Goal: Understand process/instructions

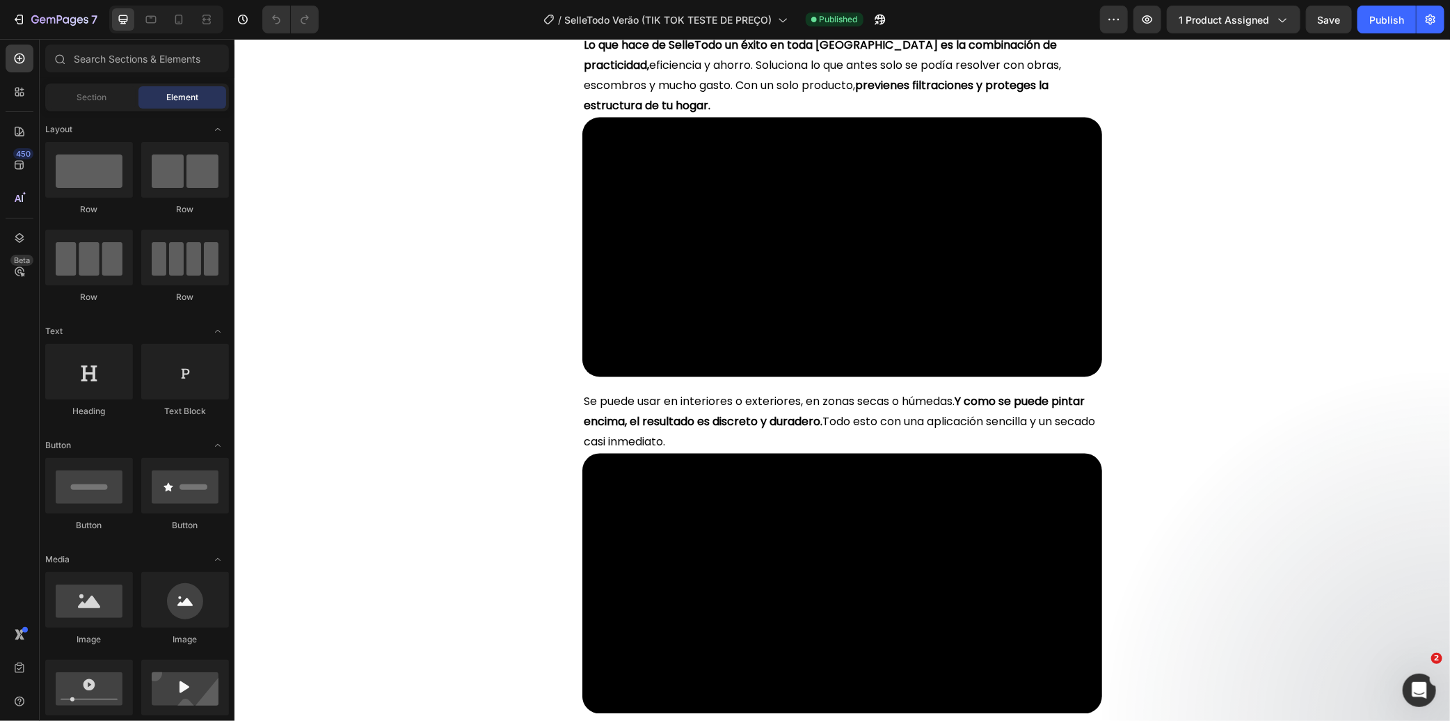
scroll to position [8118, 0]
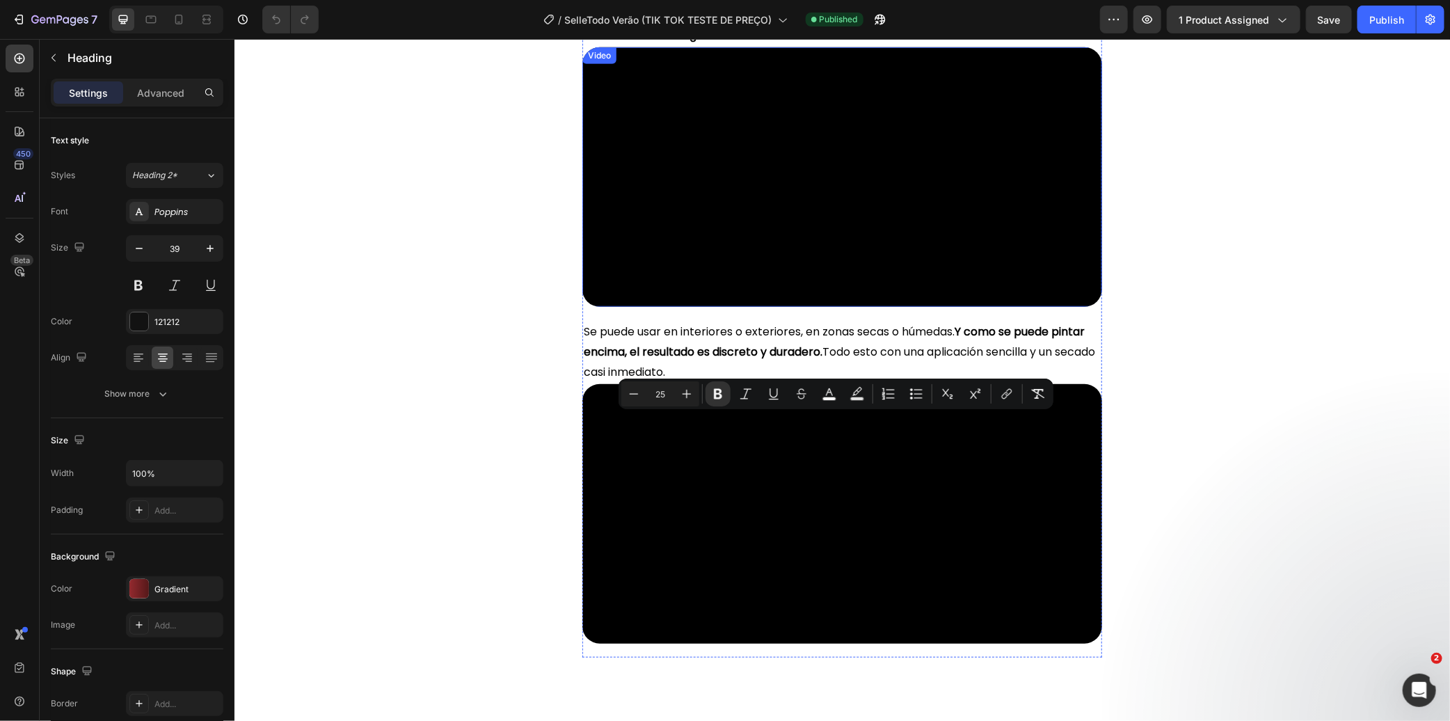
scroll to position [7026, 0]
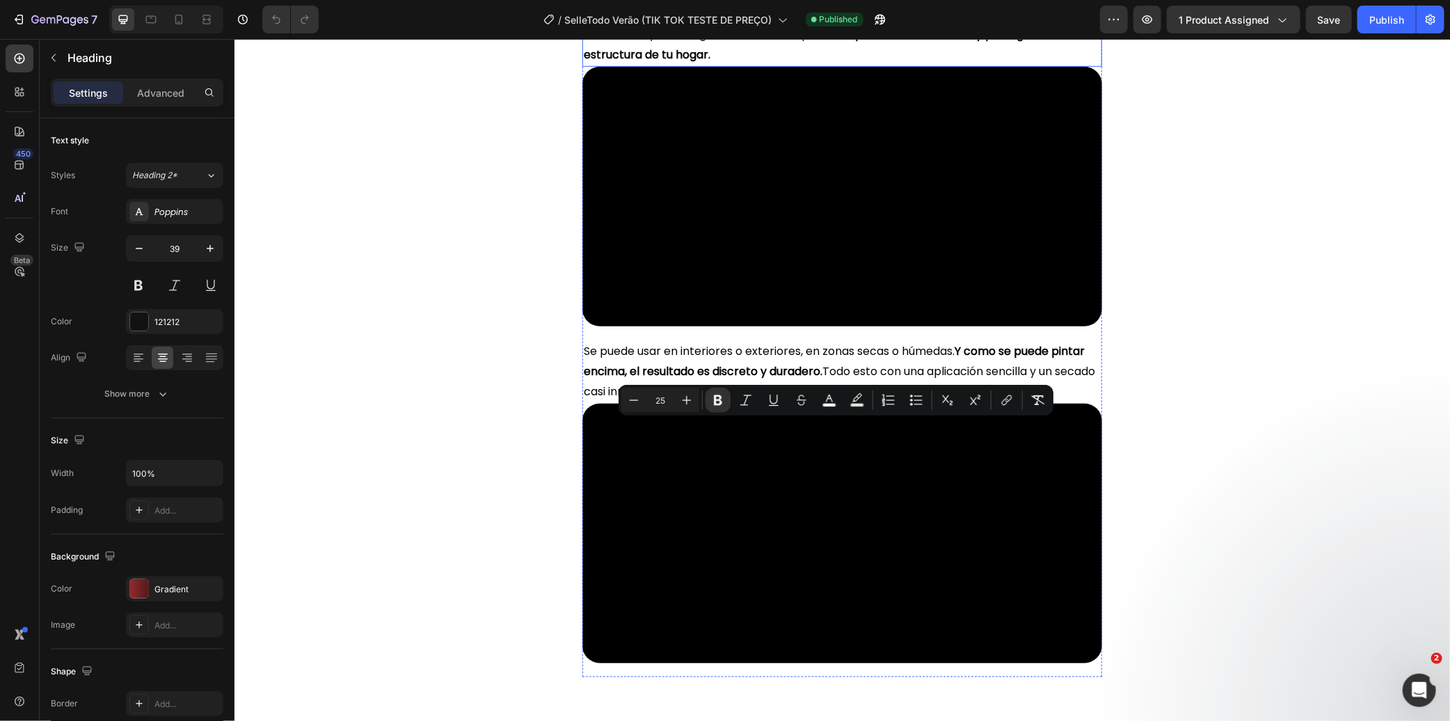
click at [795, 65] on p "Lo que hace de SelleTodo un éxito en toda [GEOGRAPHIC_DATA] es la combinación d…" at bounding box center [841, 25] width 517 height 80
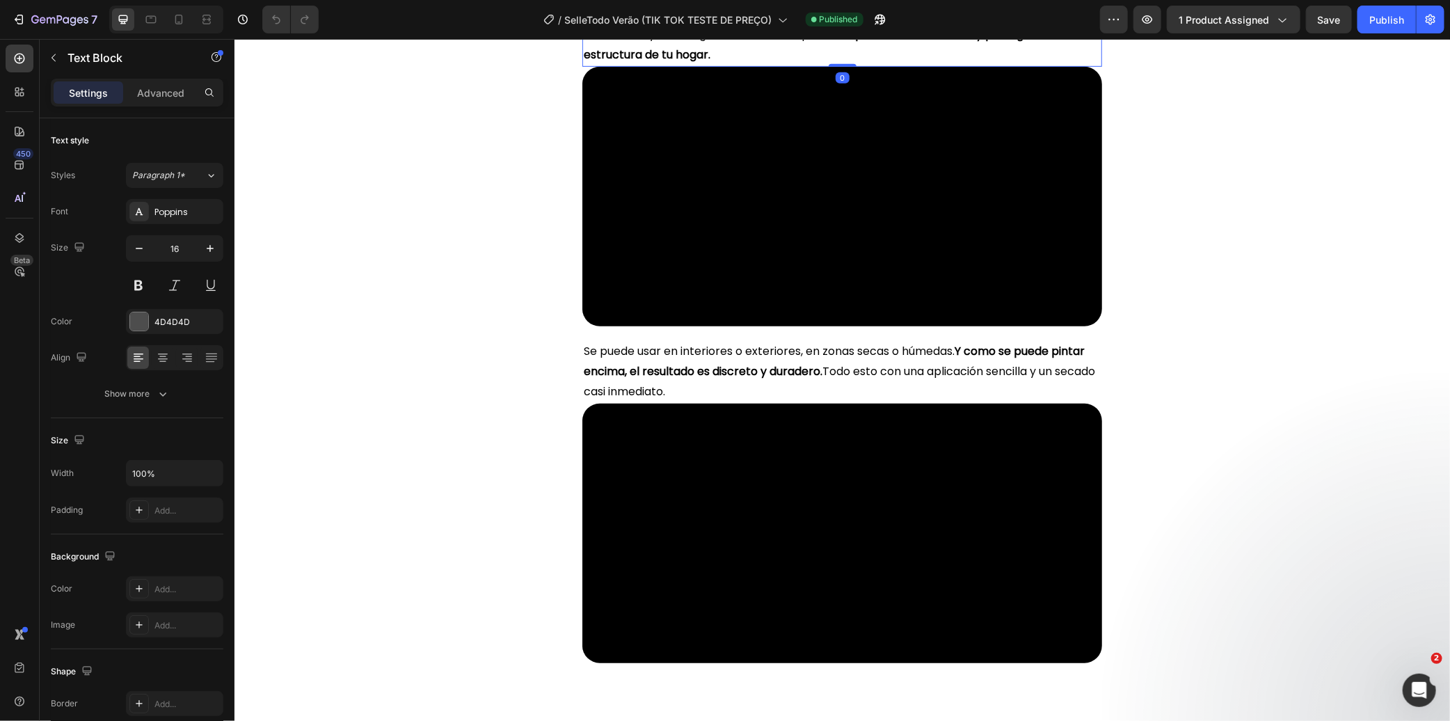
click at [797, 62] on span "Lo que hace de SelleTodo un éxito en toda [GEOGRAPHIC_DATA] es la combinación d…" at bounding box center [821, 24] width 477 height 76
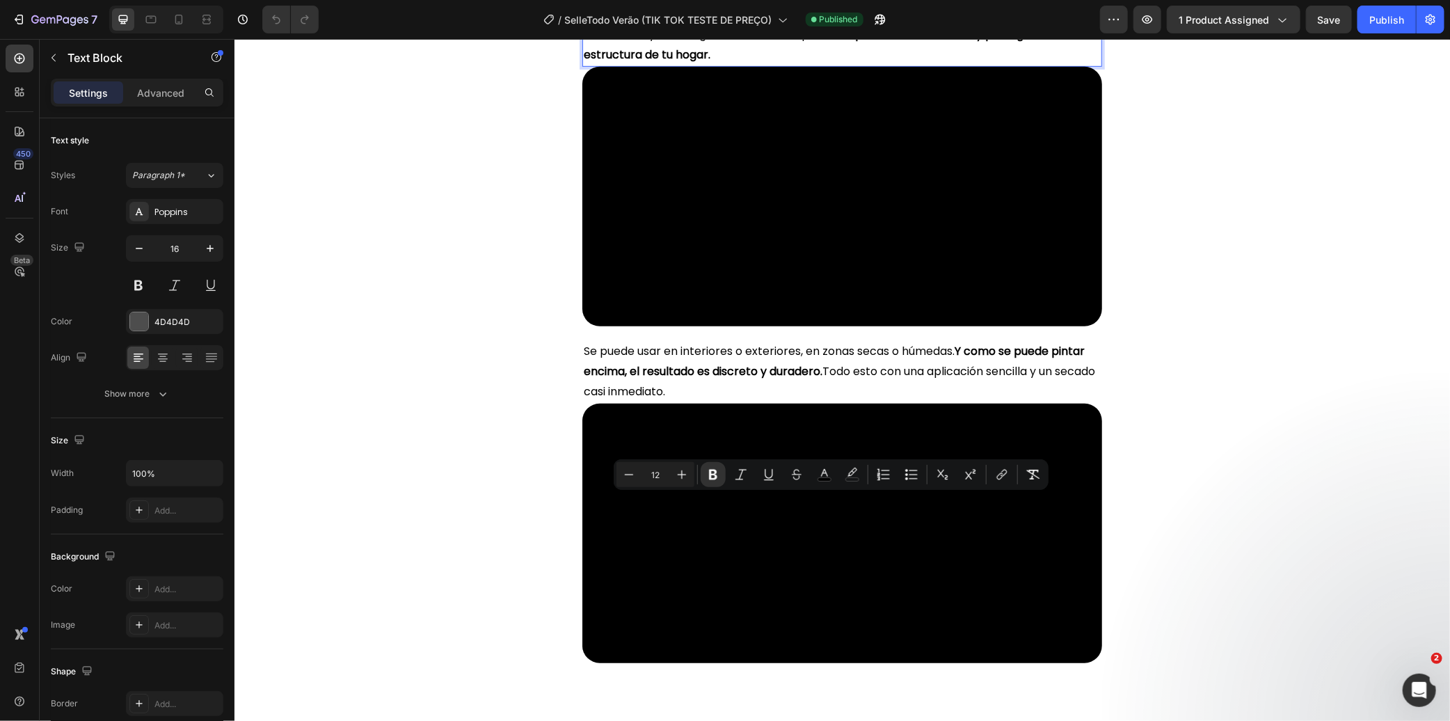
type input "16"
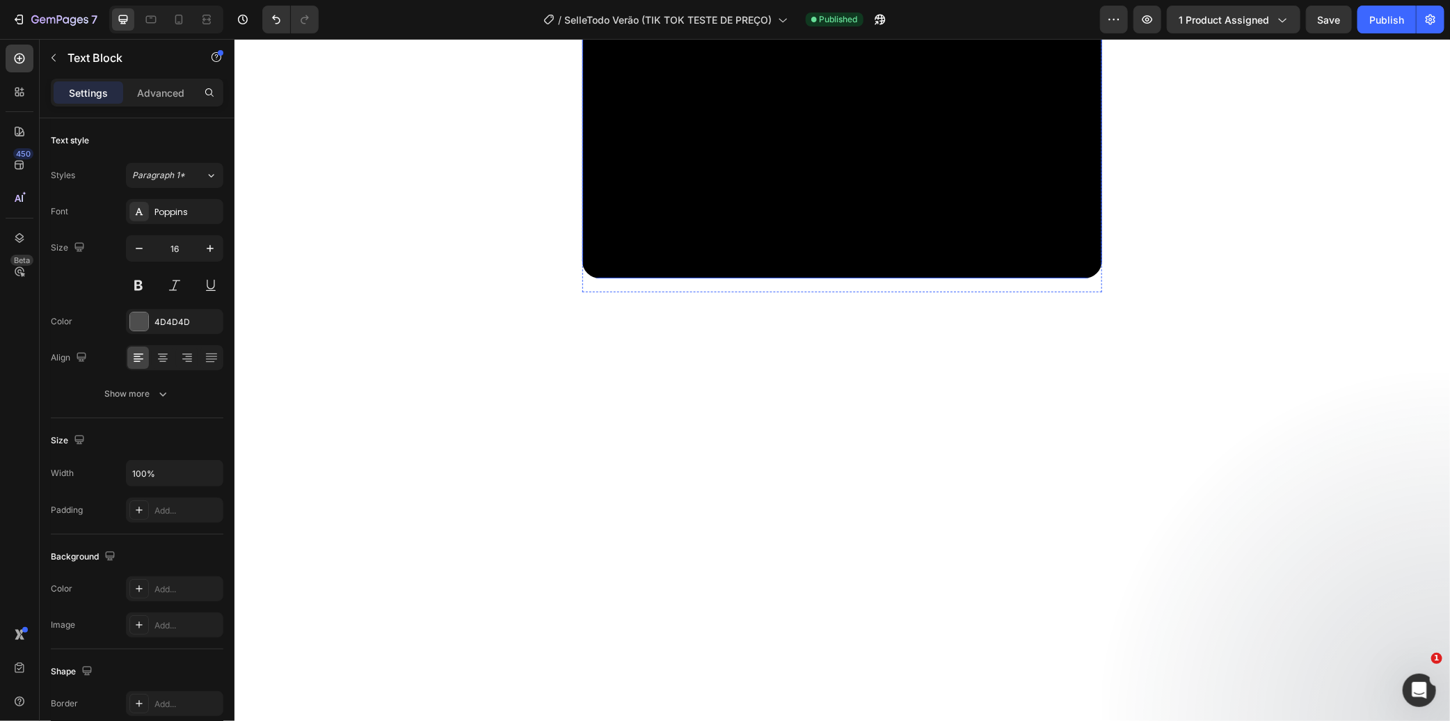
scroll to position [7335, 0]
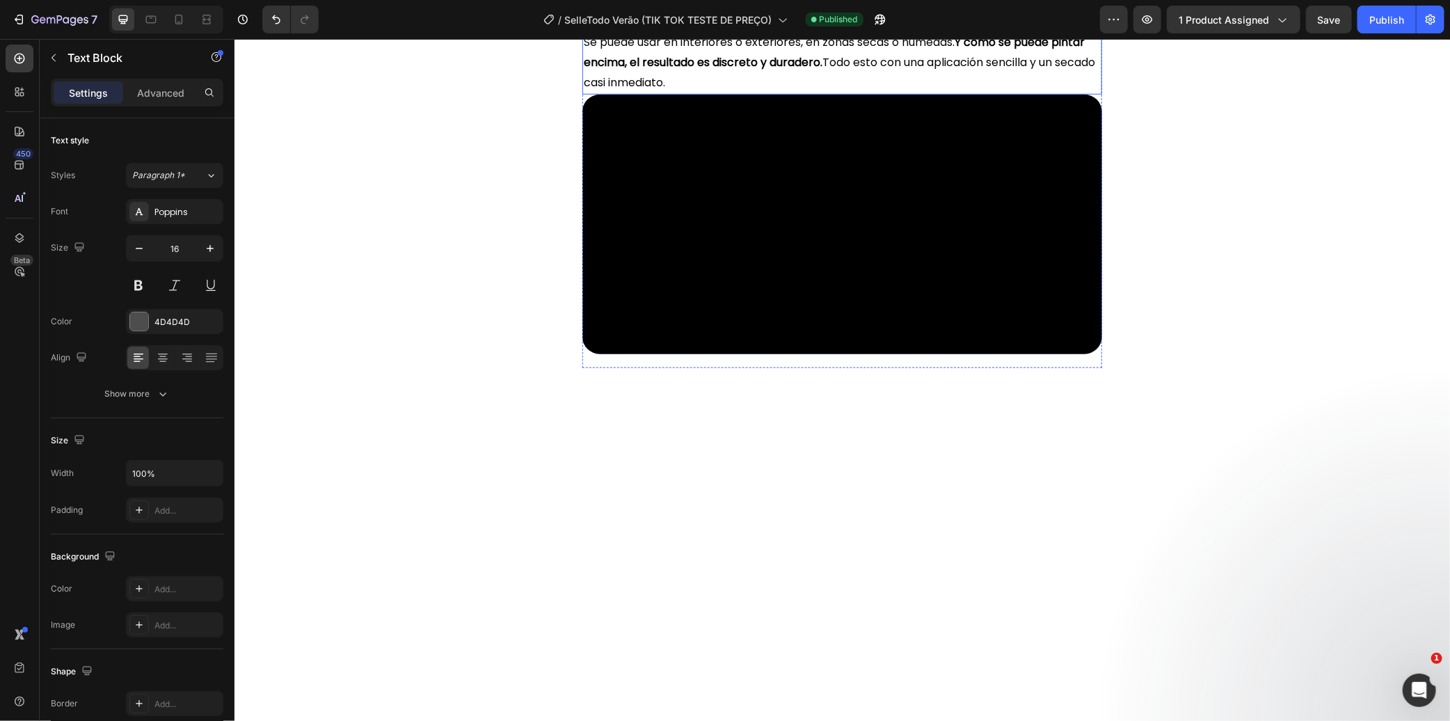
click at [834, 70] on strong "Y como se puede pintar encima, el resultado es discreto y duradero." at bounding box center [833, 51] width 501 height 36
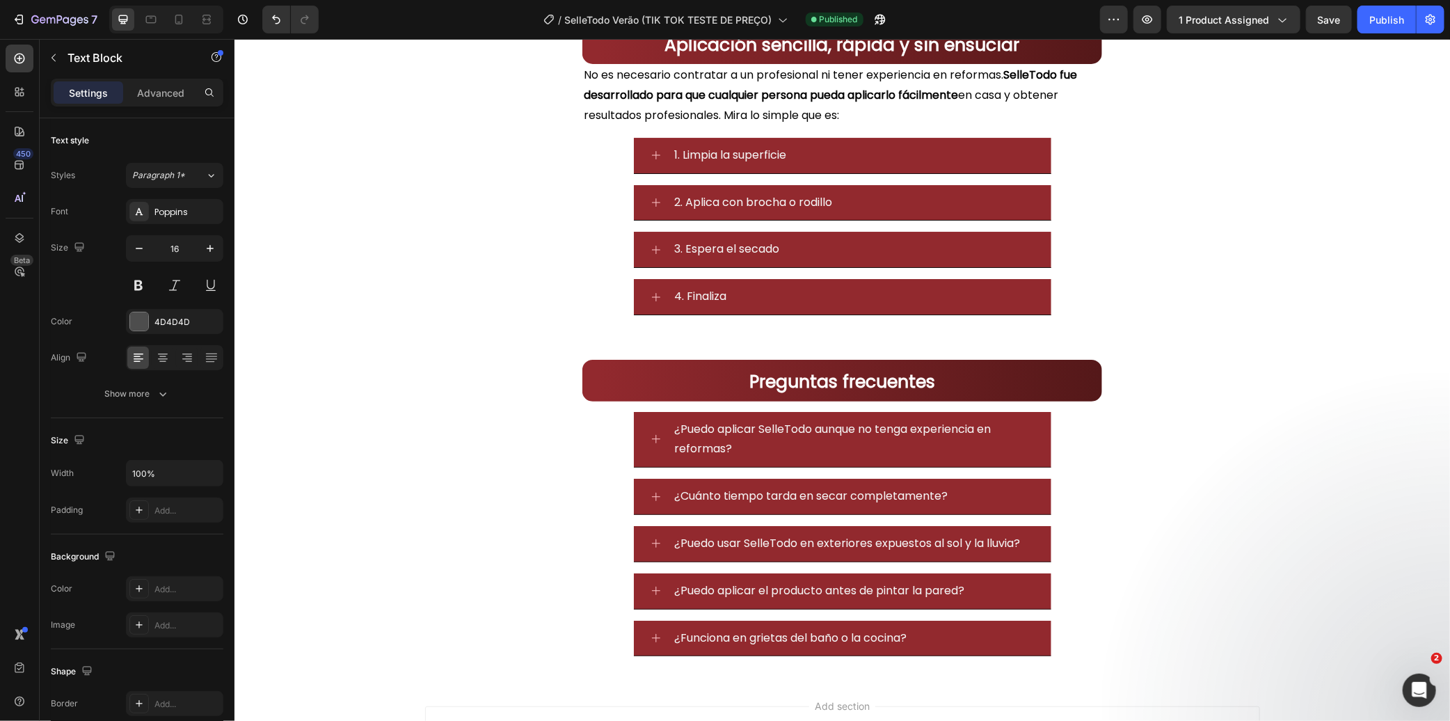
scroll to position [12515, 0]
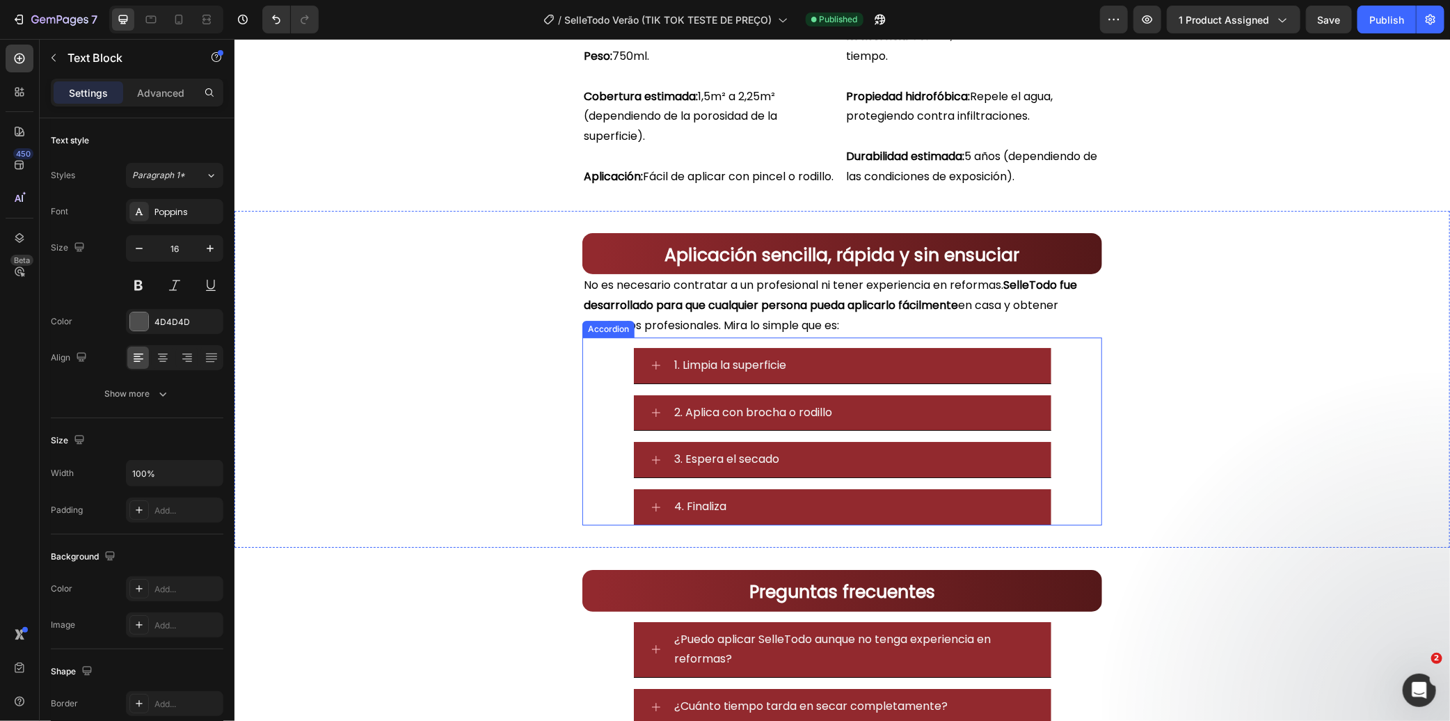
click at [642, 383] on div "1. Limpia la superficie" at bounding box center [842, 365] width 418 height 36
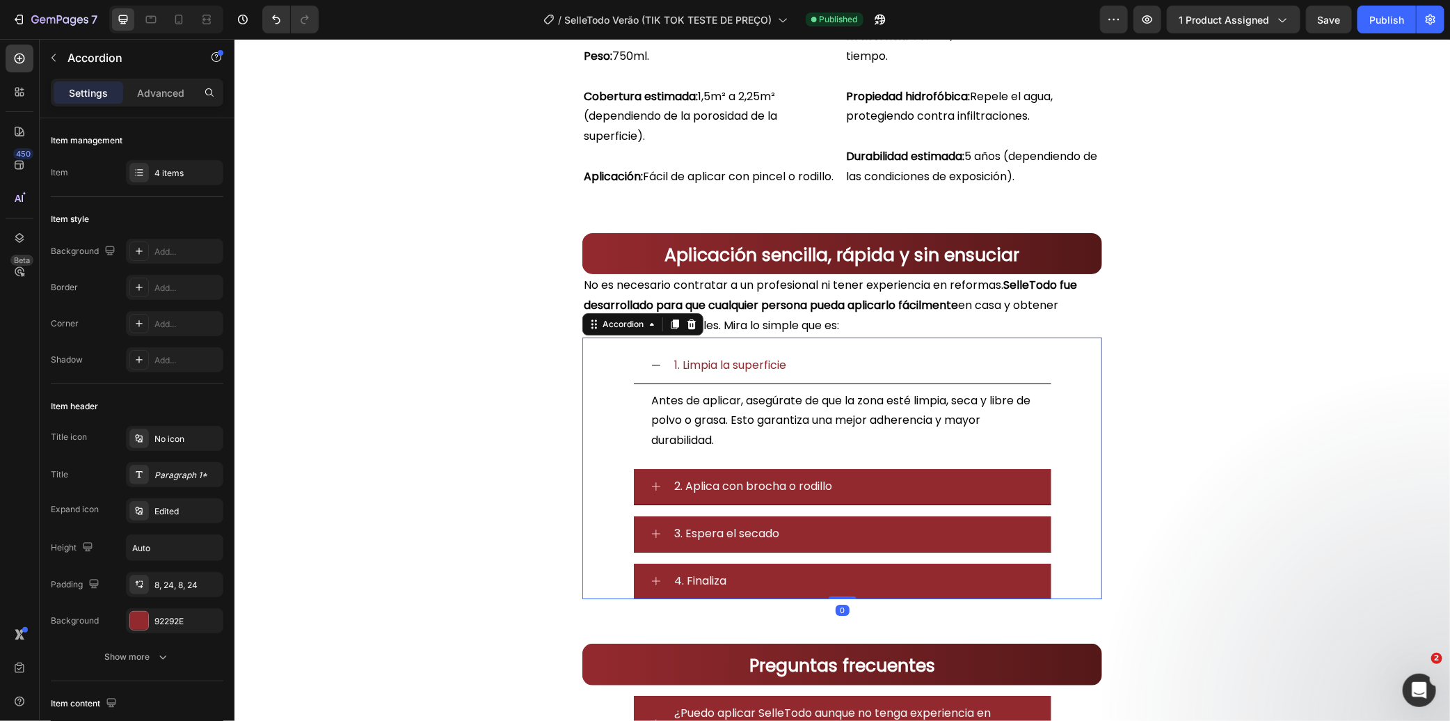
click at [642, 383] on div "1. Limpia la superficie" at bounding box center [842, 365] width 418 height 36
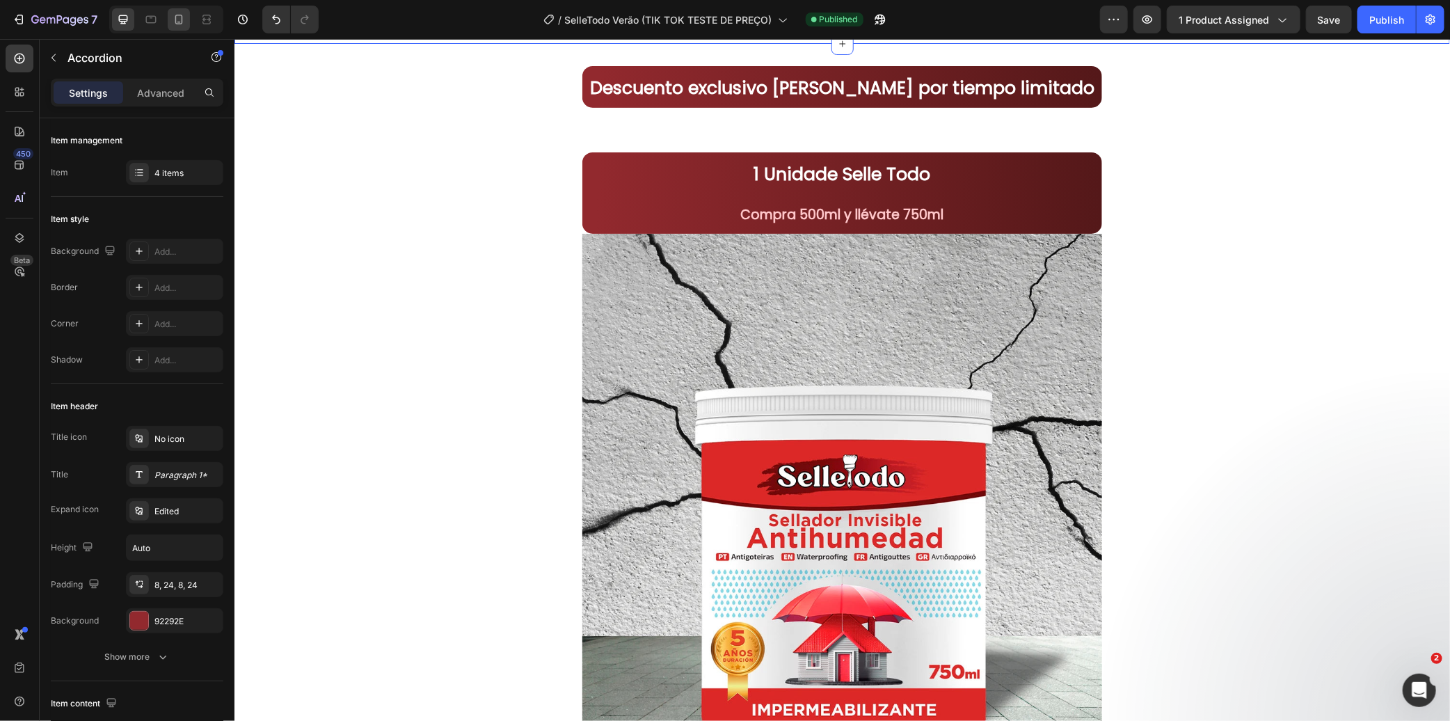
scroll to position [7666, 0]
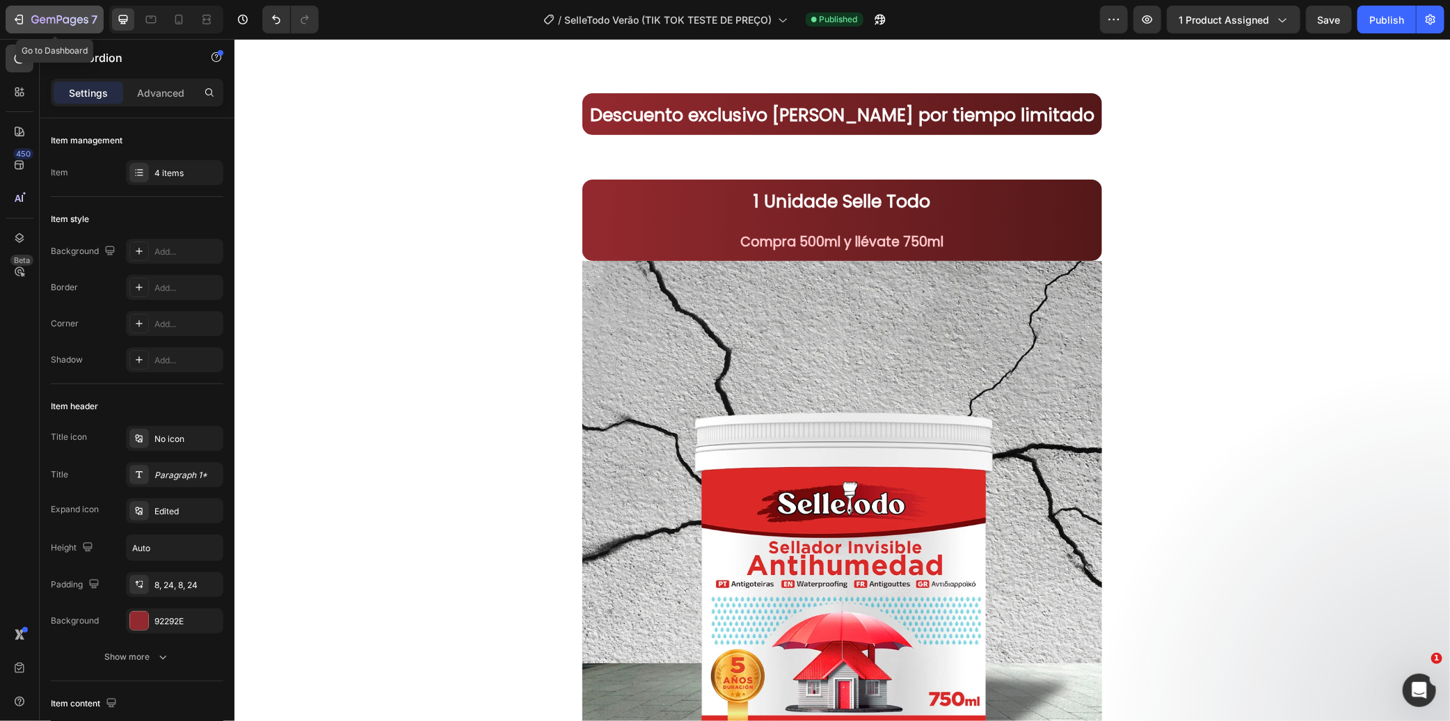
click at [54, 12] on div "7" at bounding box center [64, 19] width 66 height 17
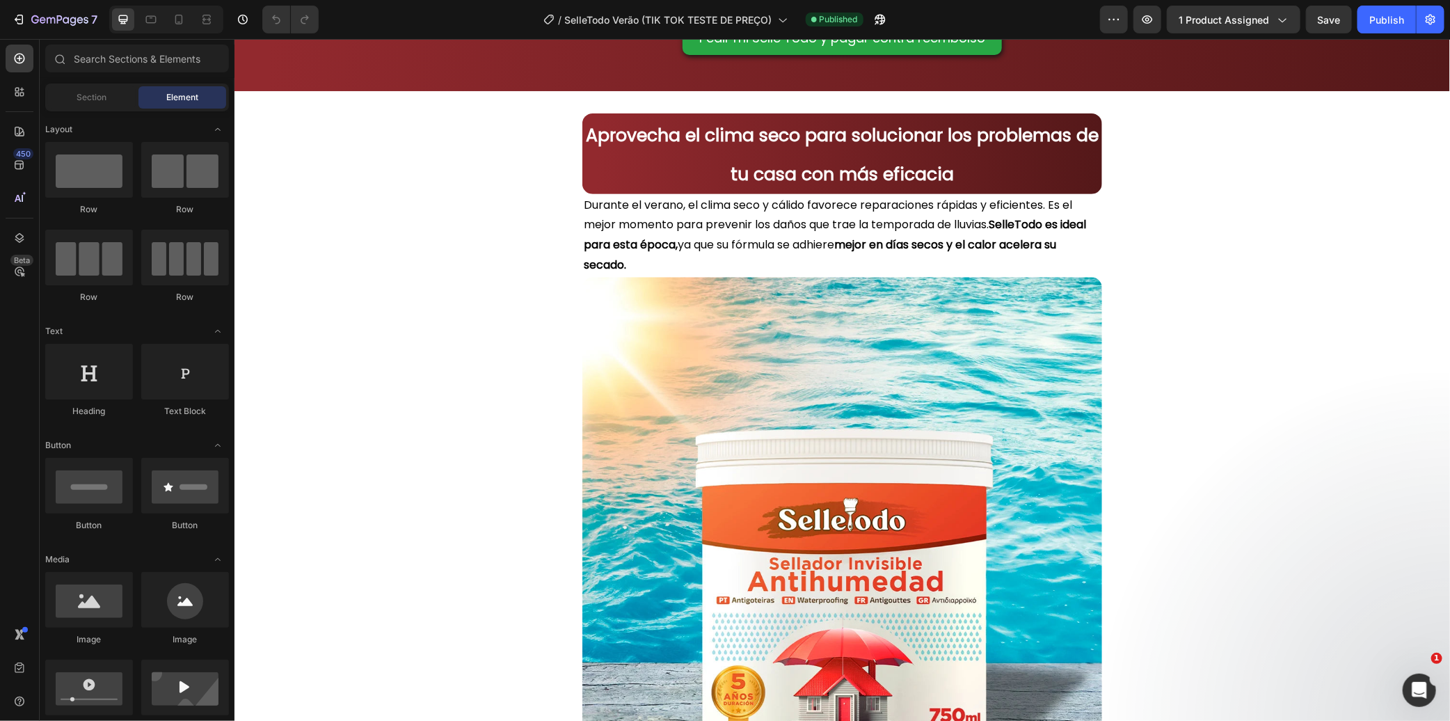
scroll to position [2443, 0]
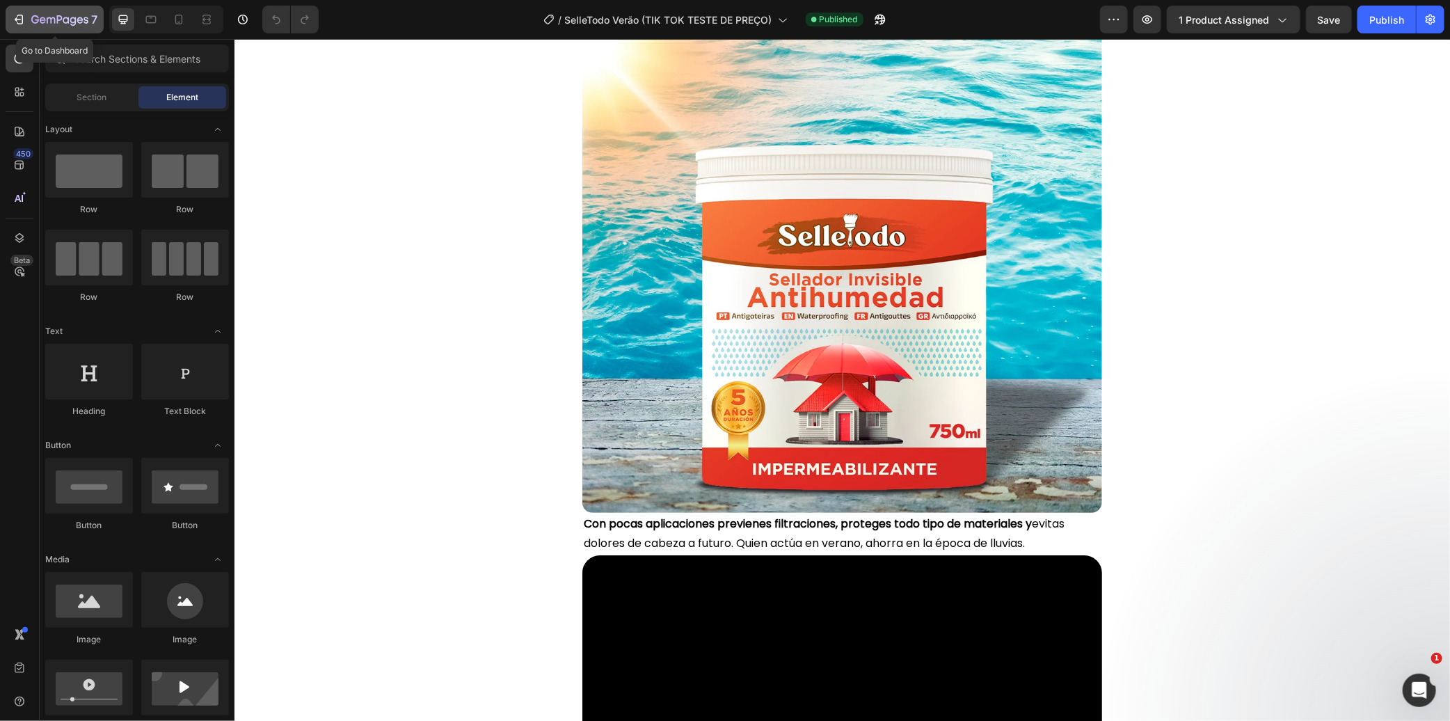
click at [42, 19] on icon "button" at bounding box center [43, 20] width 6 height 6
